Goal: Navigation & Orientation: Find specific page/section

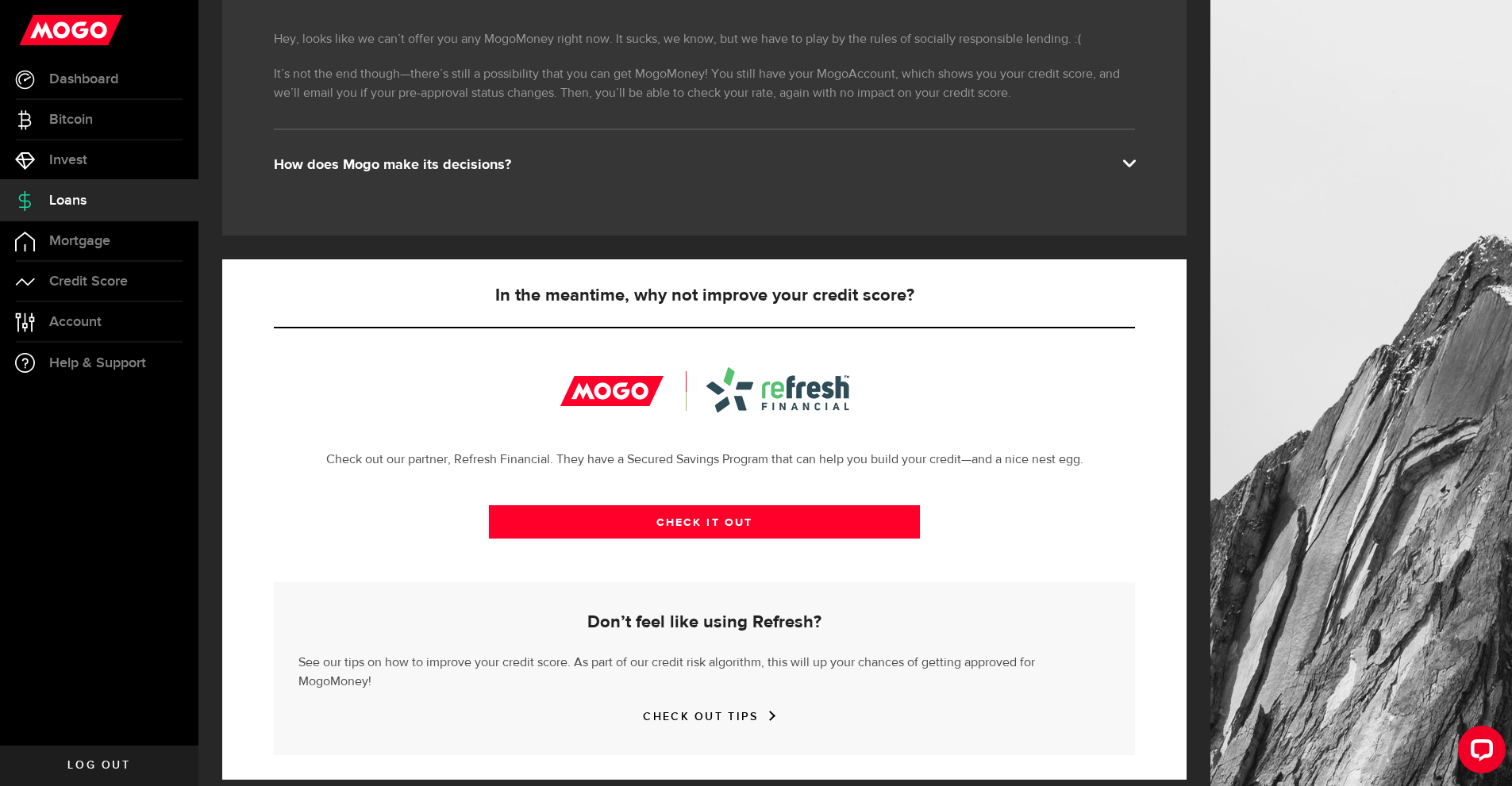
scroll to position [205, 0]
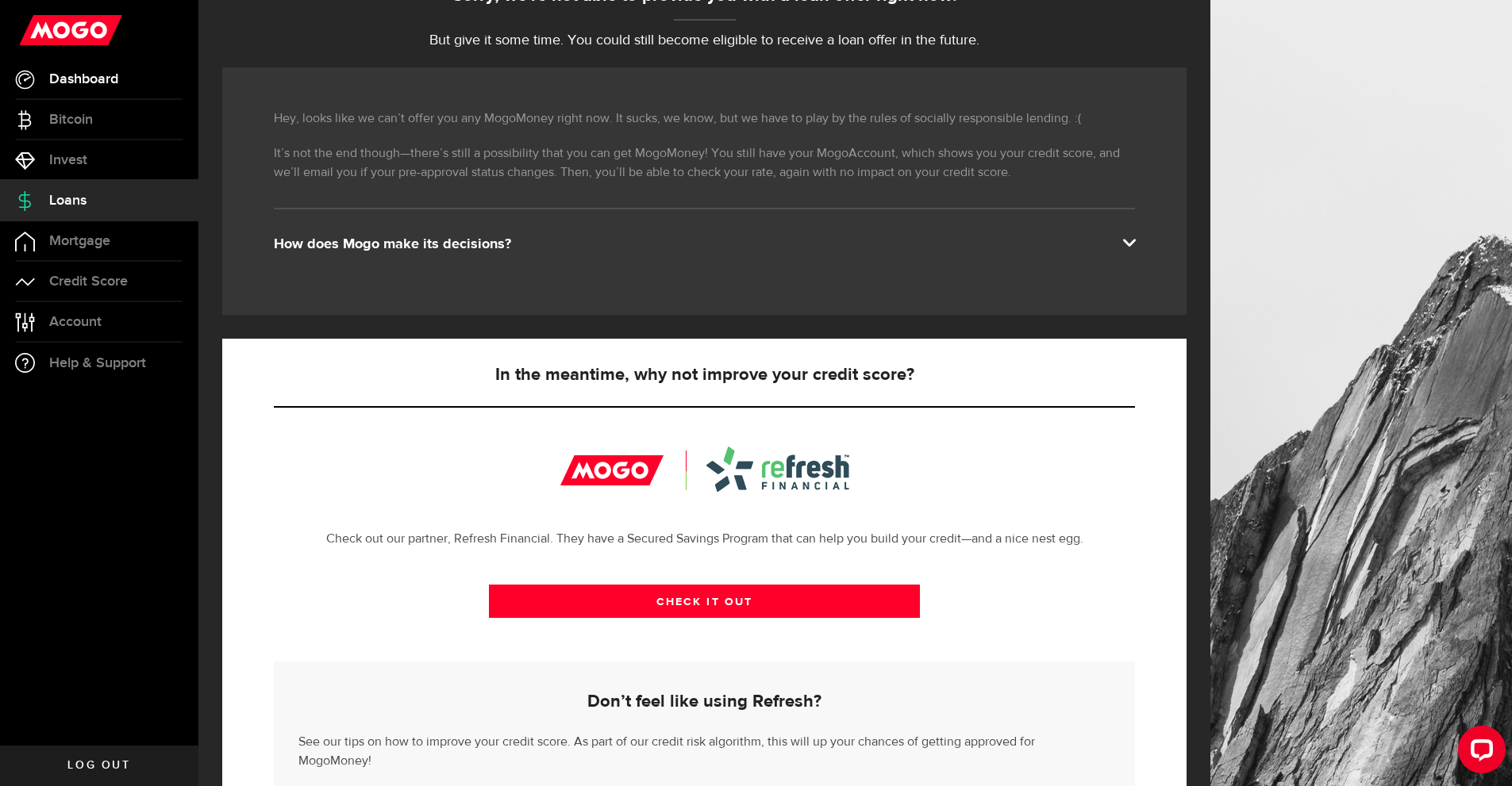
click at [86, 77] on span "Dashboard" at bounding box center [84, 79] width 69 height 14
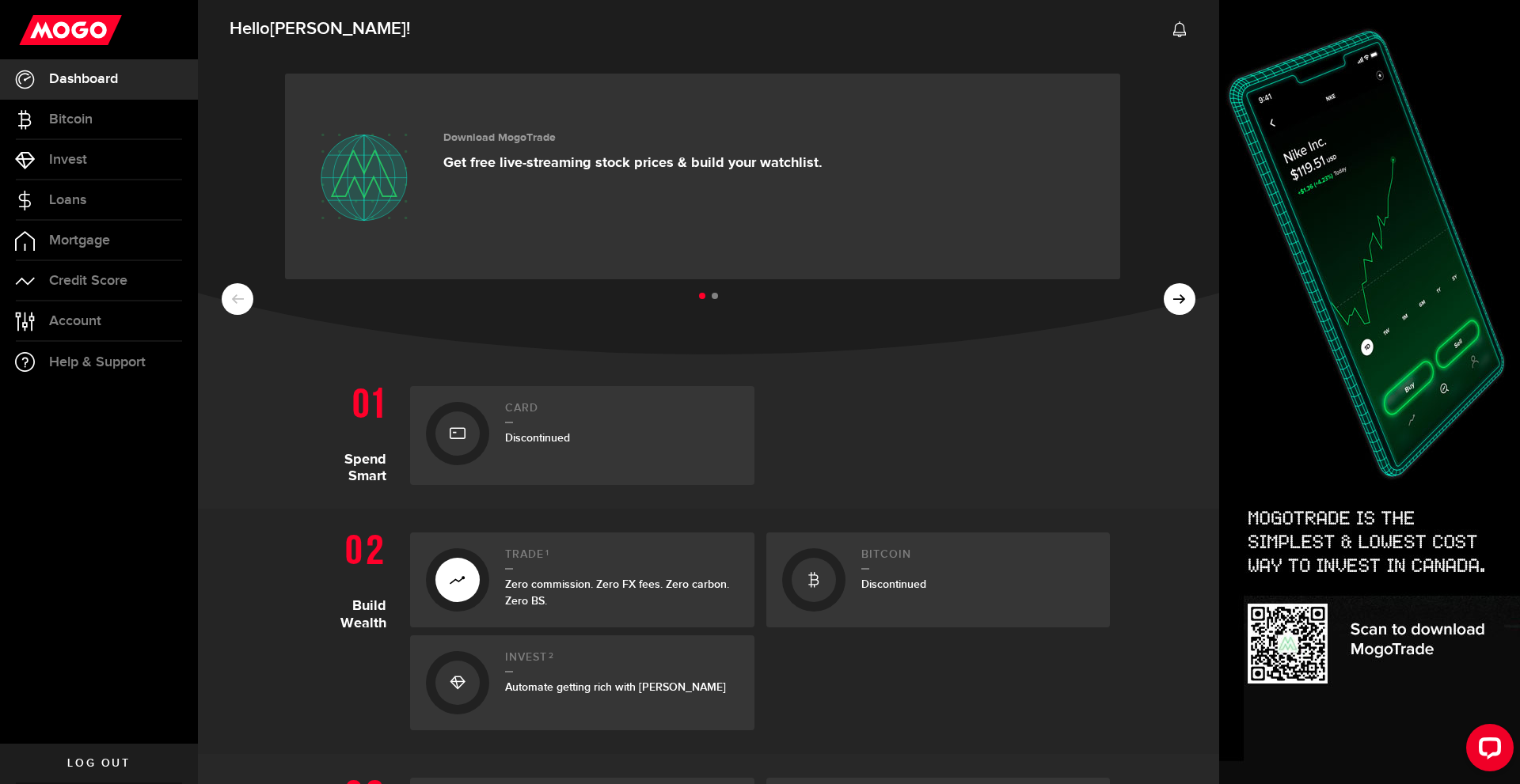
click at [528, 440] on span "Discontinued" at bounding box center [537, 437] width 65 height 13
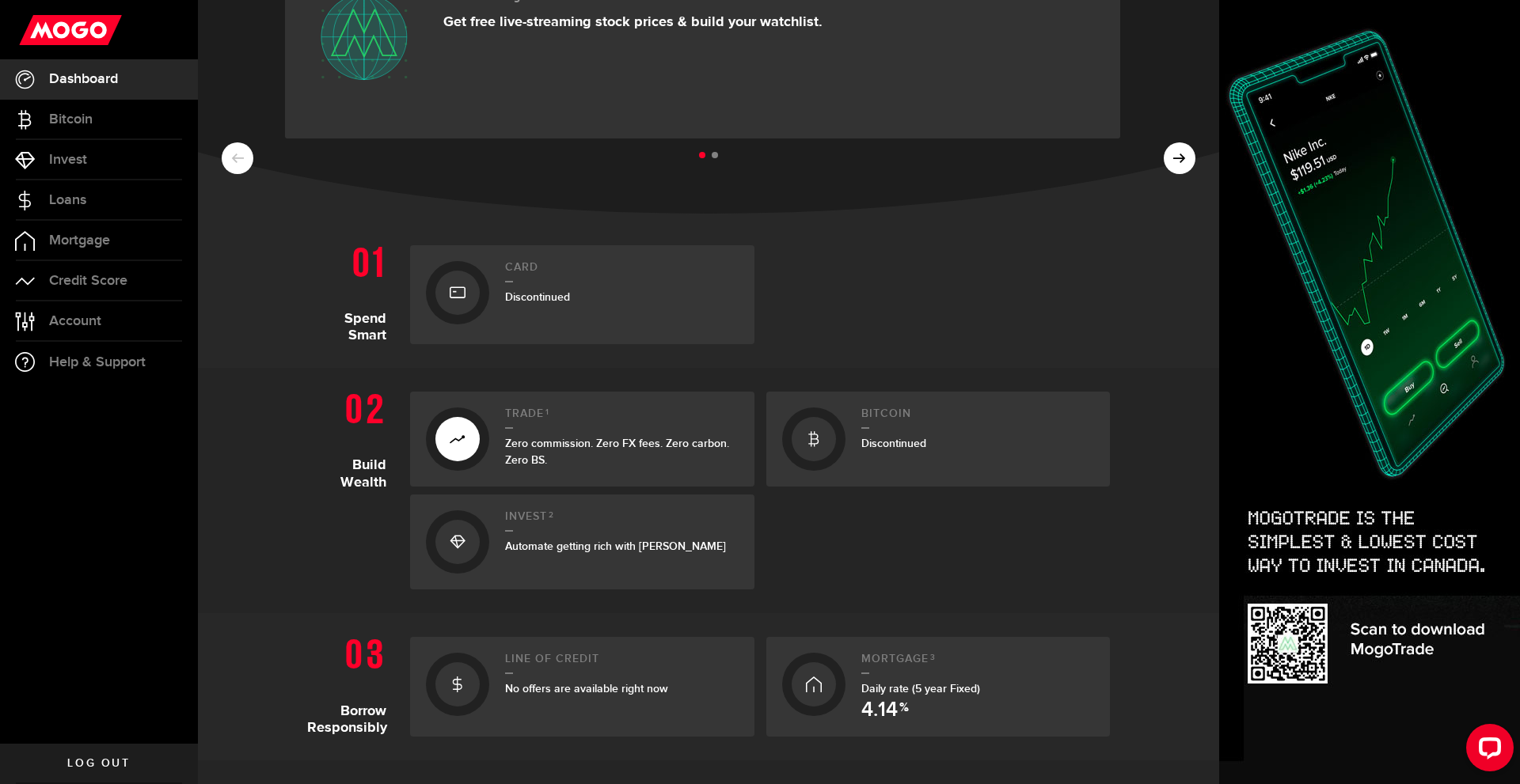
scroll to position [396, 0]
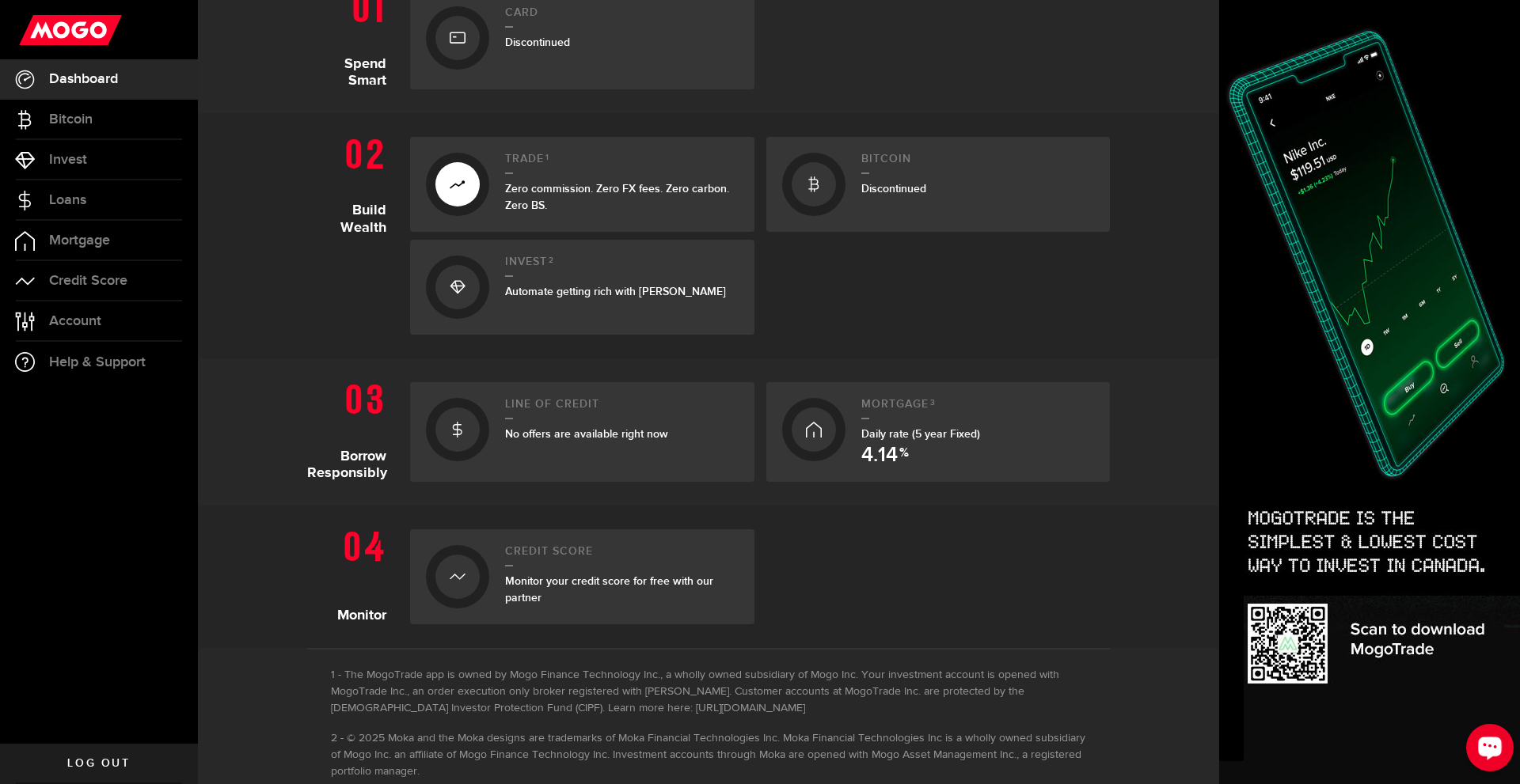
click at [1489, 760] on div "Open LiveChat chat widget" at bounding box center [1490, 747] width 27 height 27
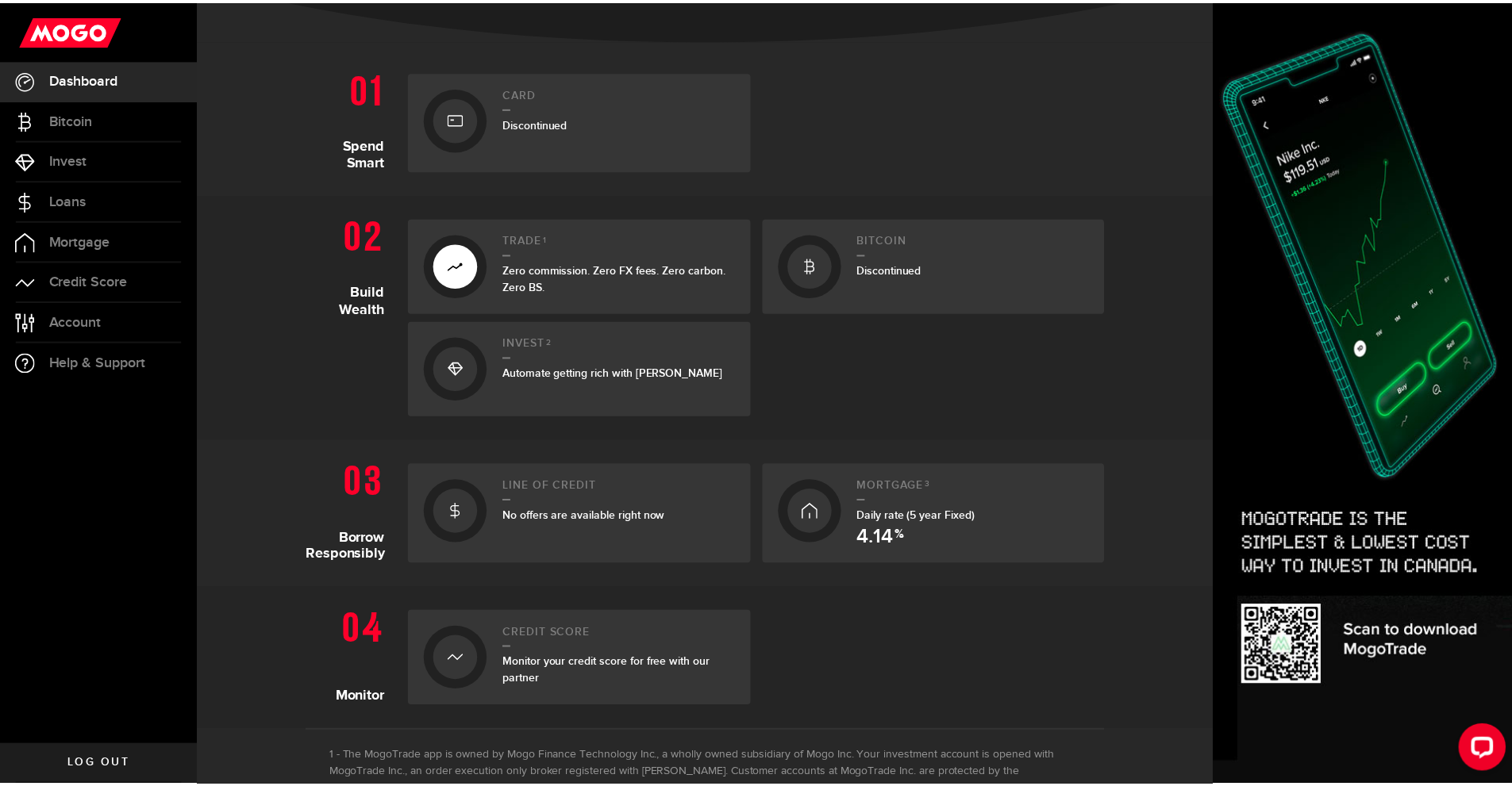
scroll to position [80, 0]
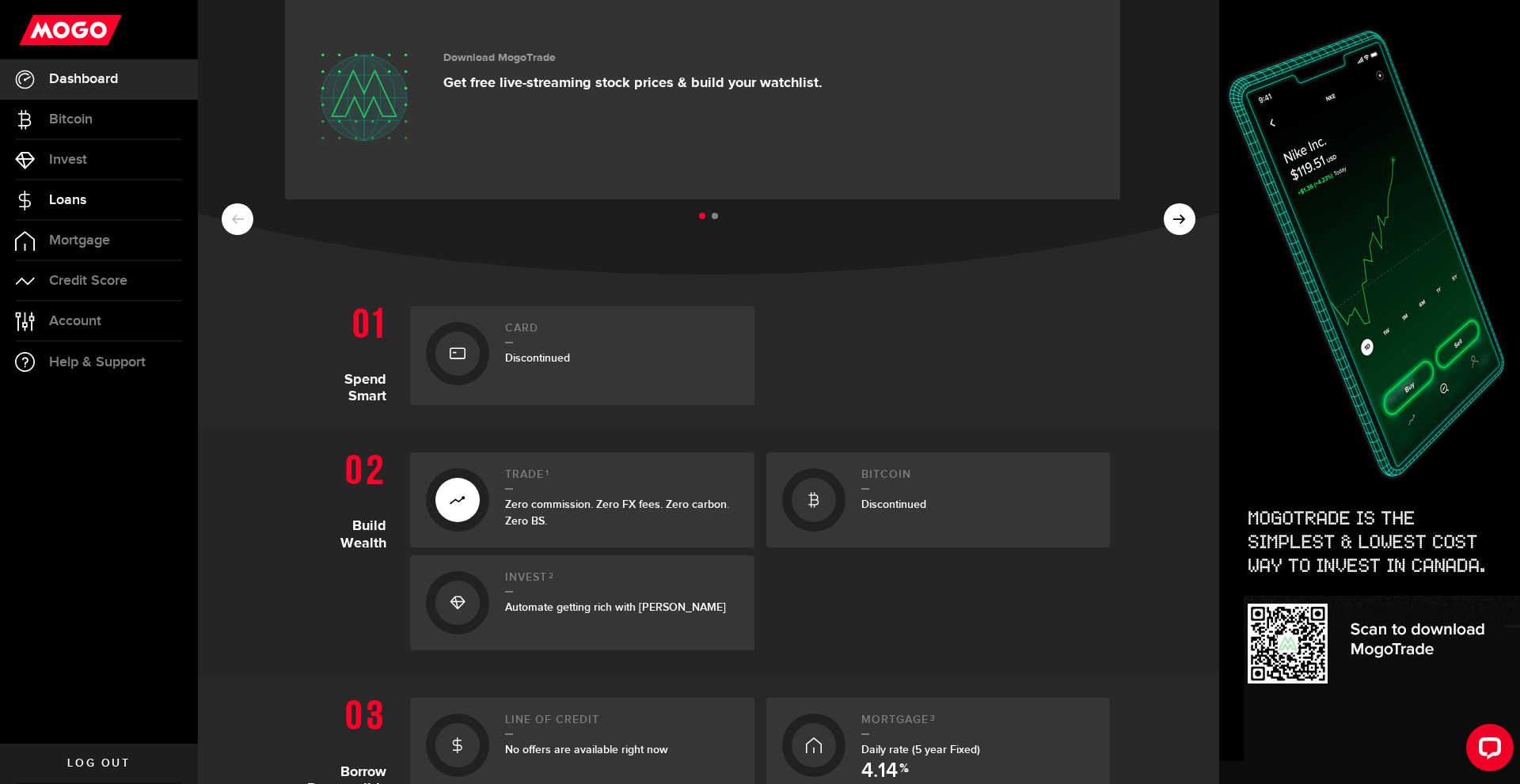
click at [84, 193] on span "Loans" at bounding box center [67, 200] width 37 height 14
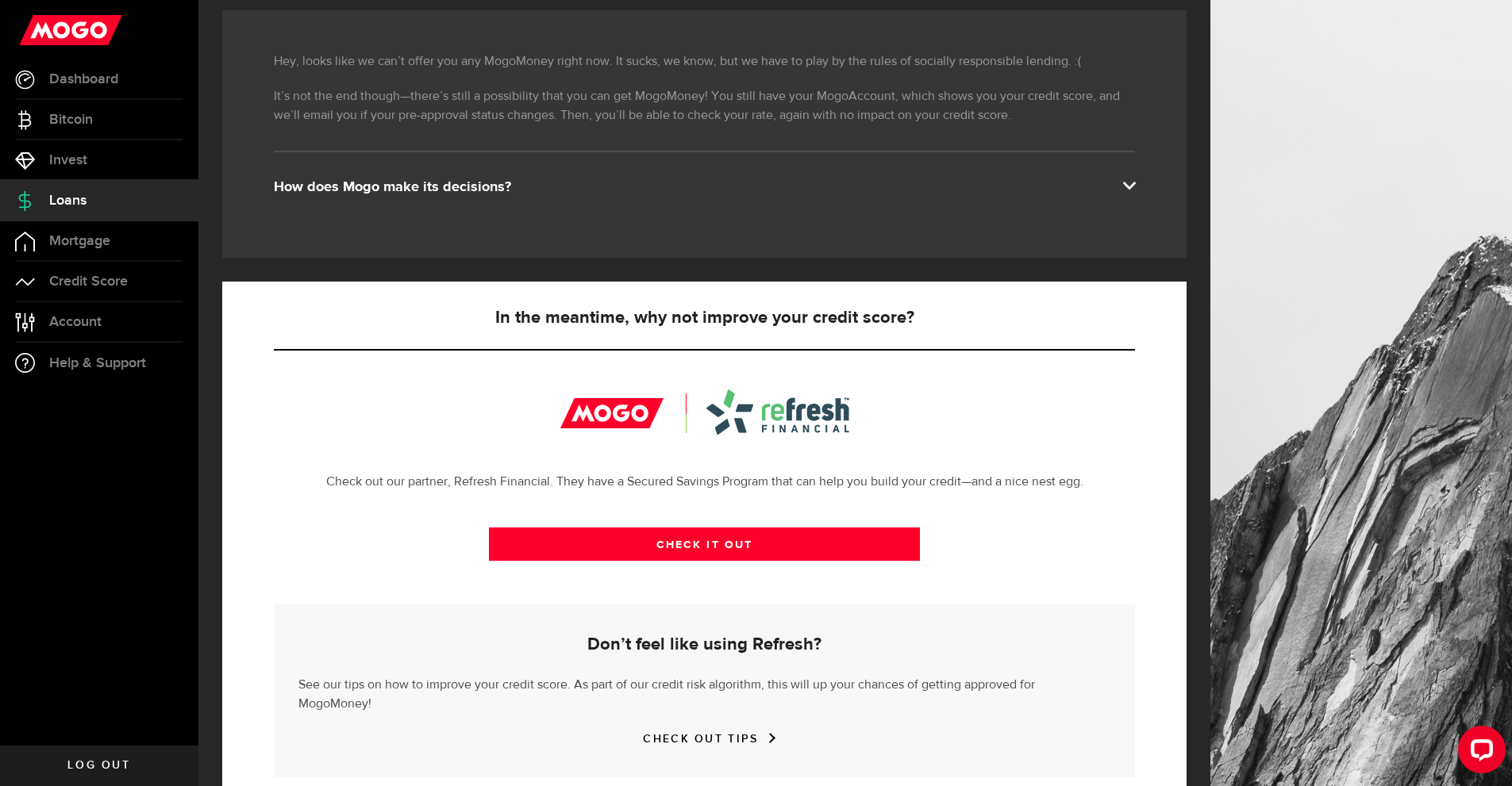
scroll to position [285, 0]
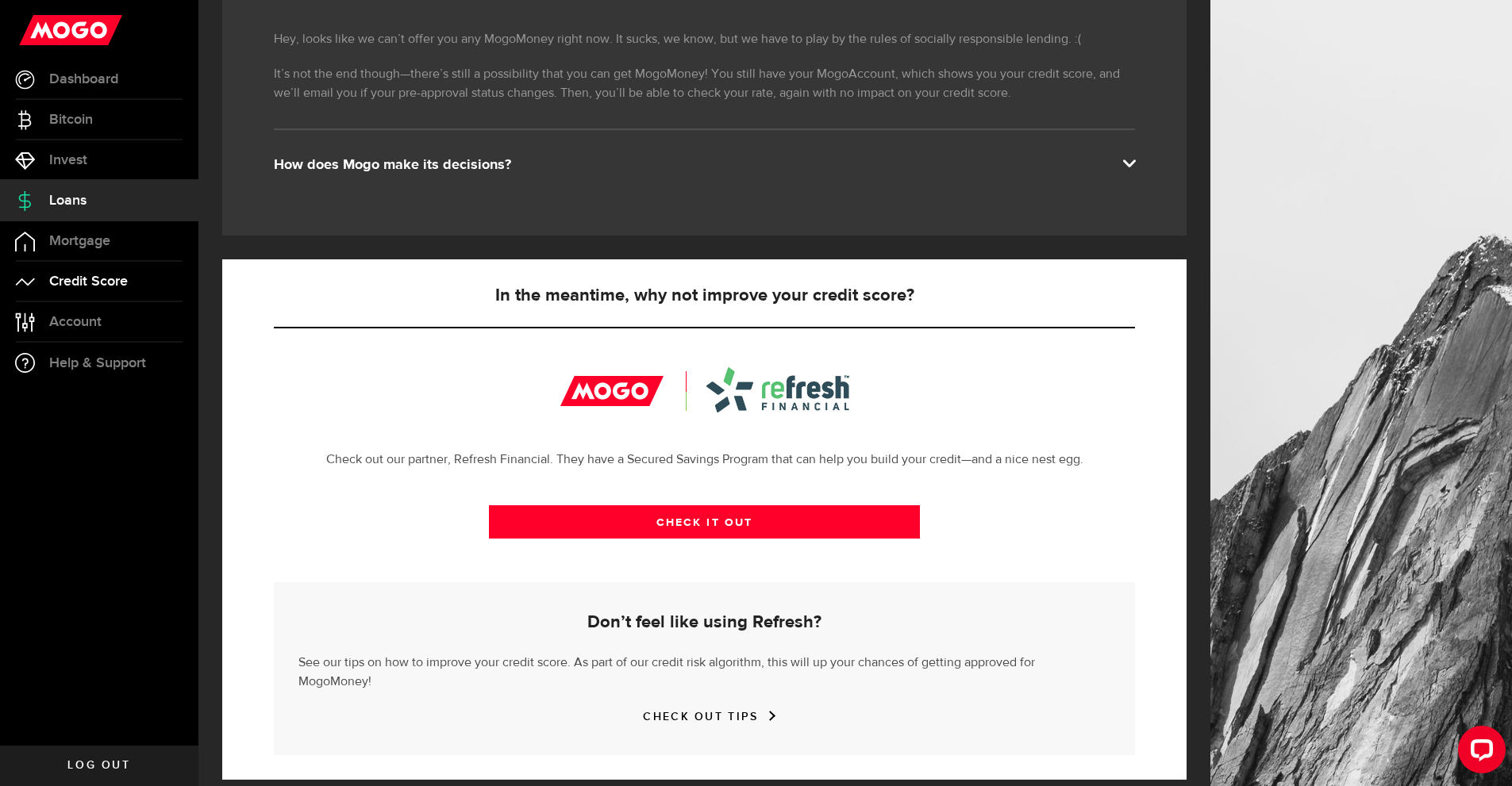
click at [103, 284] on span "Credit Score" at bounding box center [88, 282] width 78 height 14
